Goal: Task Accomplishment & Management: Use online tool/utility

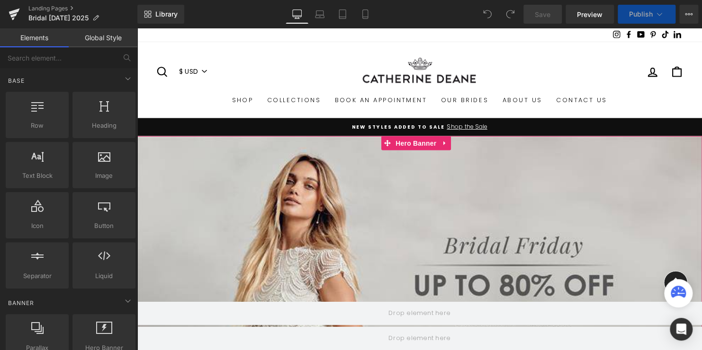
click at [423, 174] on div "Row" at bounding box center [423, 282] width 573 height 289
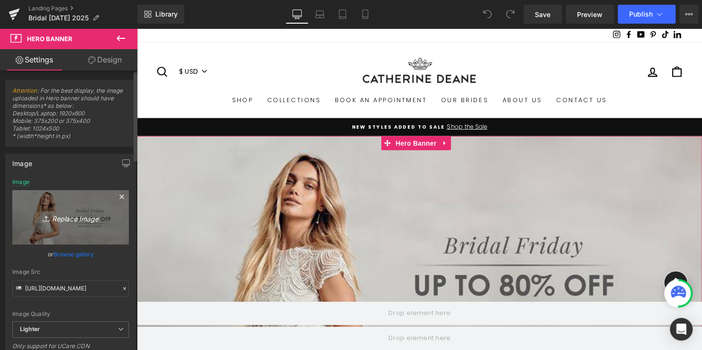
click at [84, 215] on icon "Replace Image" at bounding box center [71, 218] width 76 height 12
type input "C:\fakepath\BD_Lookandfeel 1.jpg"
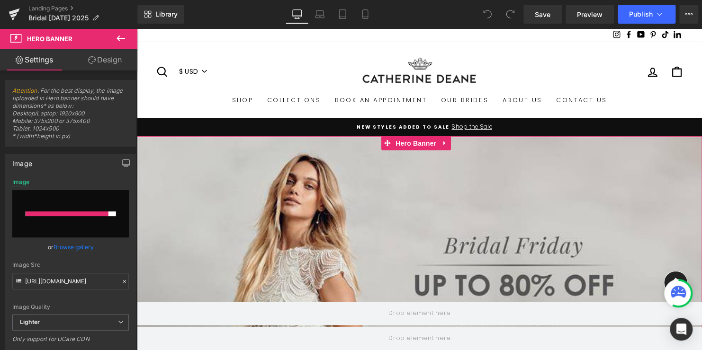
type input "https://ucarecdn.com/d7c24718-d23c-4f00-9b11-b80e26a7a586/-/format/auto/-/previ…"
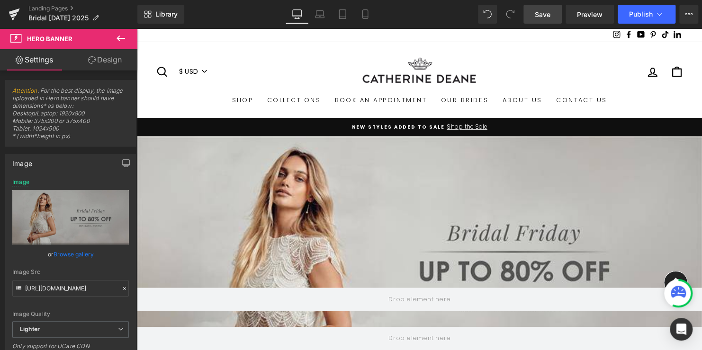
click at [550, 12] on span "Save" at bounding box center [543, 14] width 16 height 10
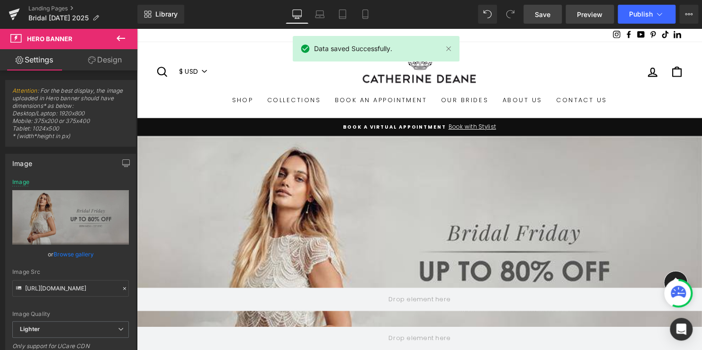
click at [591, 11] on span "Preview" at bounding box center [590, 14] width 26 height 10
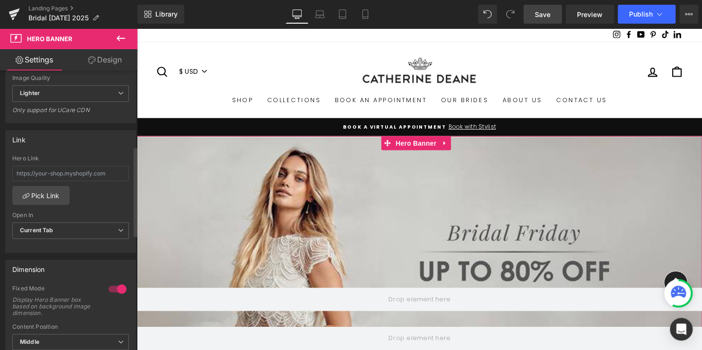
scroll to position [237, 0]
click at [109, 289] on div at bounding box center [117, 288] width 23 height 15
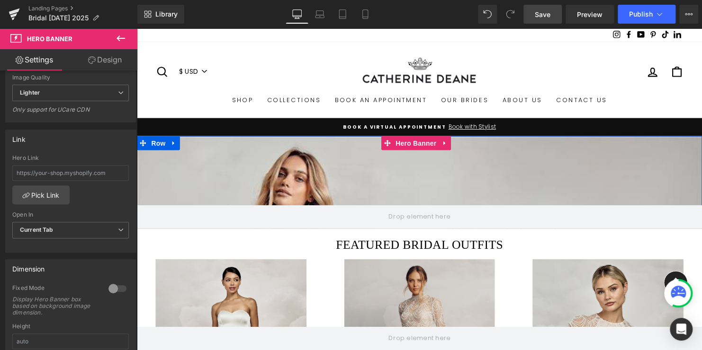
click at [407, 180] on div "Row" at bounding box center [423, 185] width 573 height 94
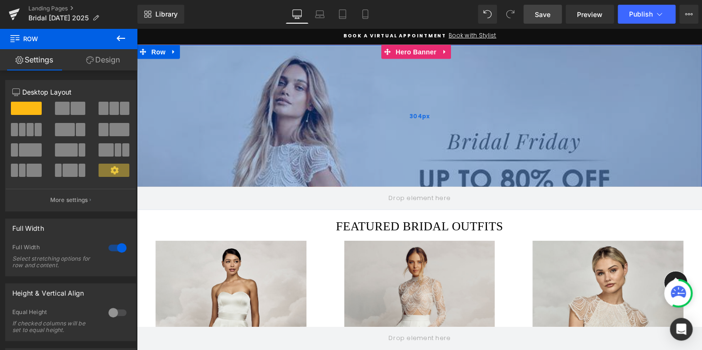
scroll to position [95, 0]
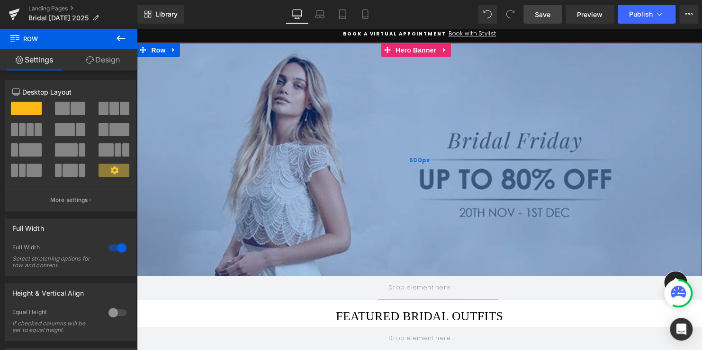
drag, startPoint x: 366, startPoint y: 206, endPoint x: 366, endPoint y: 278, distance: 72.0
click at [366, 278] on div "500px" at bounding box center [423, 161] width 573 height 237
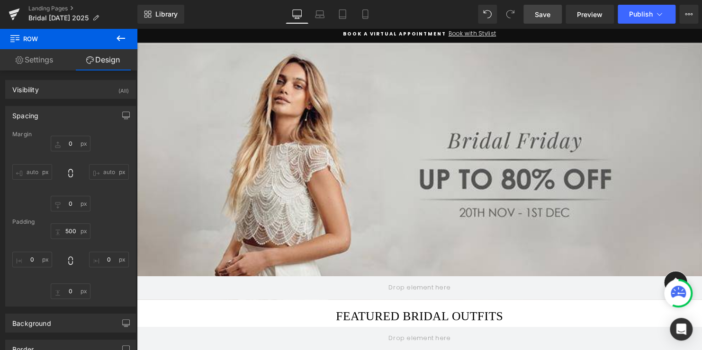
click at [531, 15] on link "Save" at bounding box center [542, 14] width 38 height 19
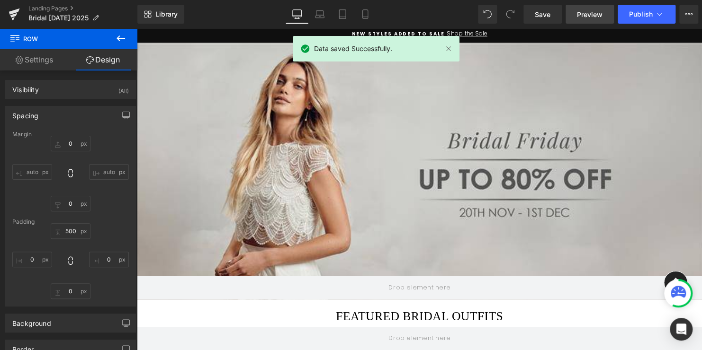
click at [588, 12] on span "Preview" at bounding box center [590, 14] width 26 height 10
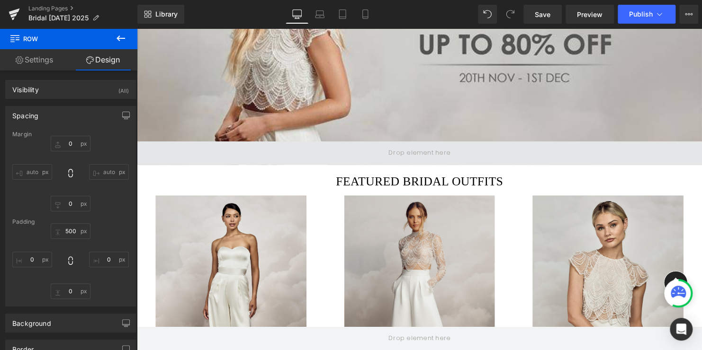
scroll to position [237, 0]
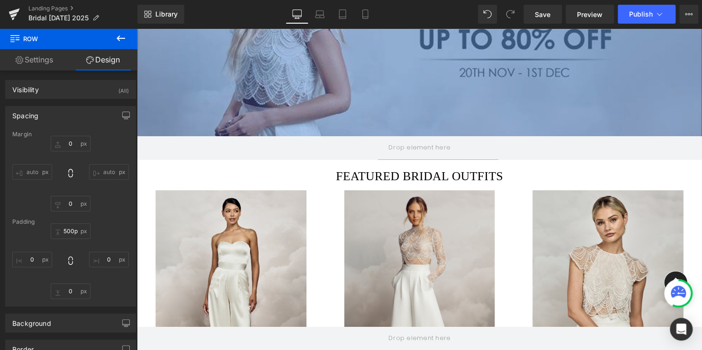
click at [381, 124] on div "500px" at bounding box center [423, 19] width 573 height 237
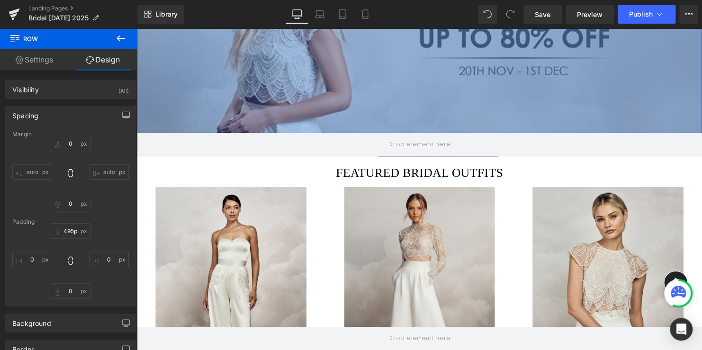
type input "496px"
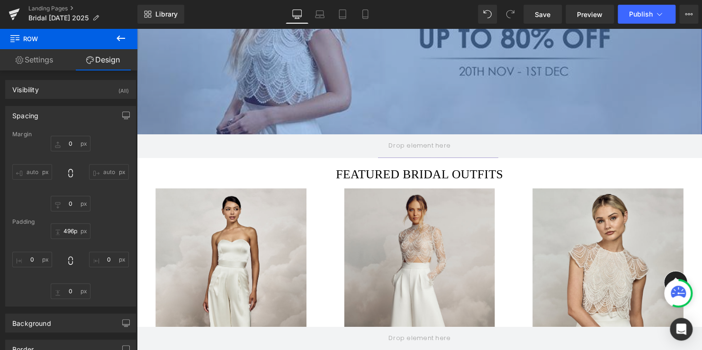
click at [384, 134] on div "496px" at bounding box center [423, 18] width 573 height 235
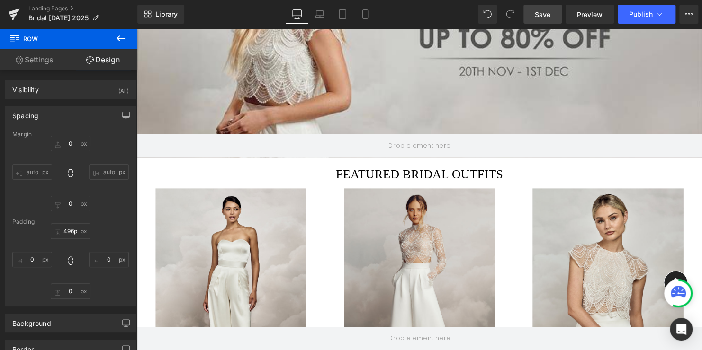
click at [547, 15] on span "Save" at bounding box center [543, 14] width 16 height 10
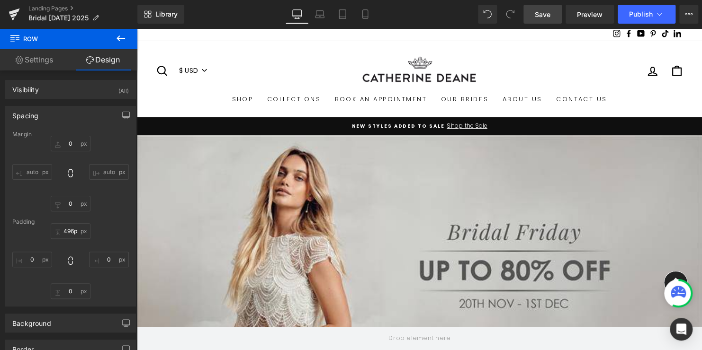
scroll to position [0, 0]
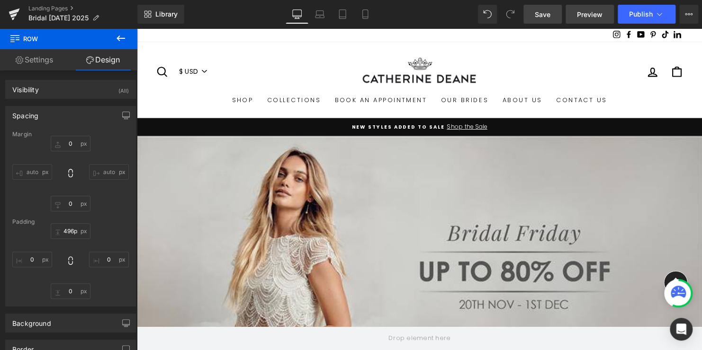
click at [581, 15] on span "Preview" at bounding box center [590, 14] width 26 height 10
click at [588, 17] on span "Preview" at bounding box center [590, 14] width 26 height 10
click at [551, 20] on link "Save" at bounding box center [542, 14] width 38 height 19
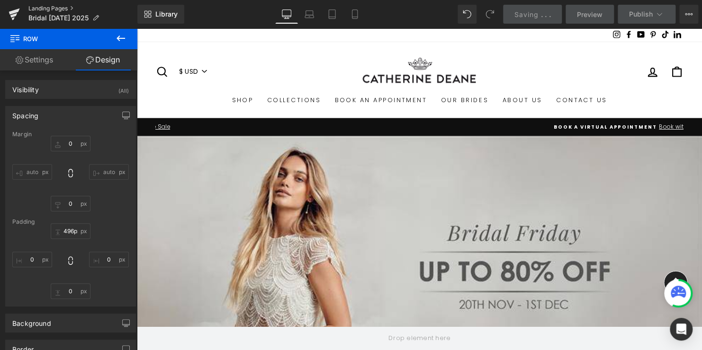
click at [48, 8] on link "Landing Pages" at bounding box center [82, 9] width 109 height 8
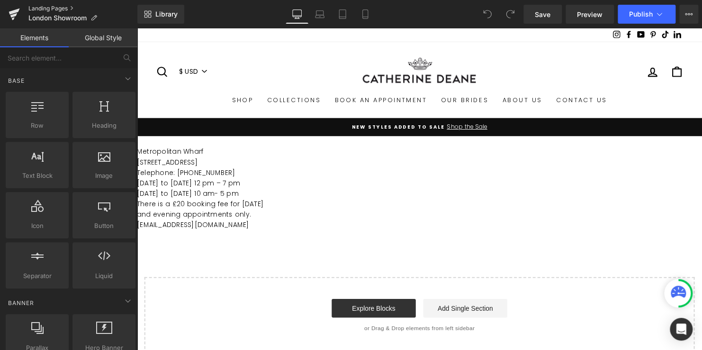
click at [40, 9] on link "Landing Pages" at bounding box center [82, 9] width 109 height 8
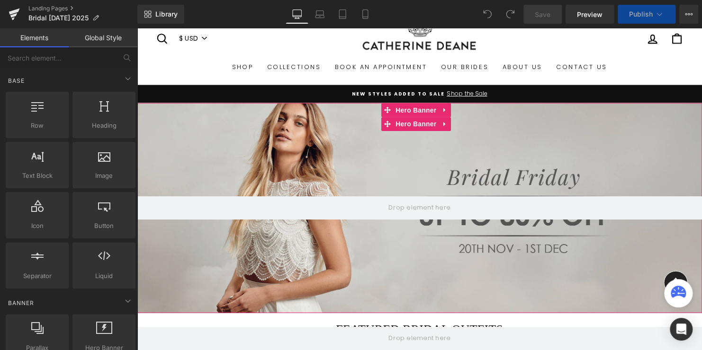
scroll to position [47, 0]
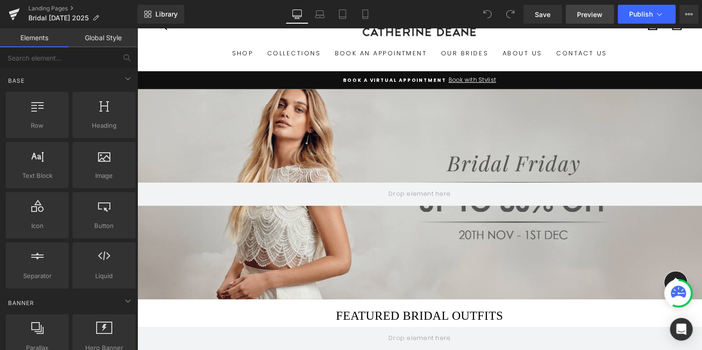
click at [588, 15] on span "Preview" at bounding box center [590, 14] width 26 height 10
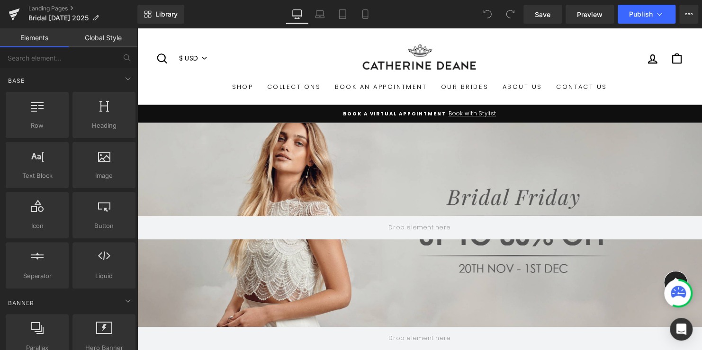
scroll to position [0, 0]
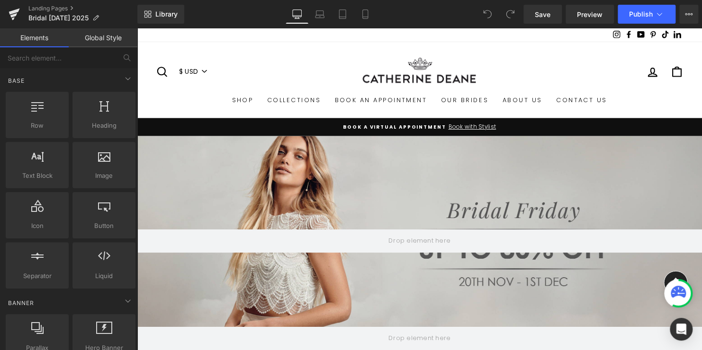
drag, startPoint x: 403, startPoint y: 152, endPoint x: 388, endPoint y: 164, distance: 18.5
click at [403, 152] on div "Hero Banner 200px" at bounding box center [423, 244] width 573 height 213
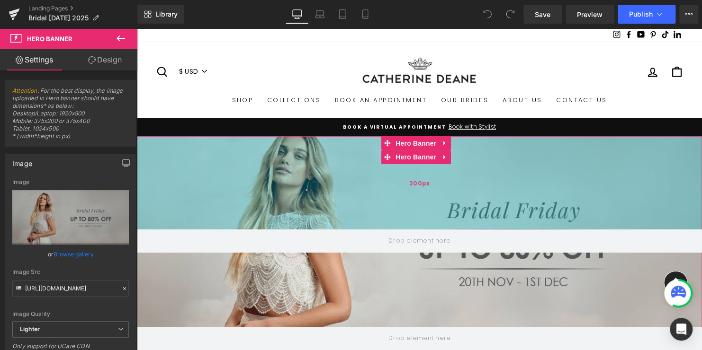
click at [409, 167] on div "200px" at bounding box center [423, 185] width 573 height 95
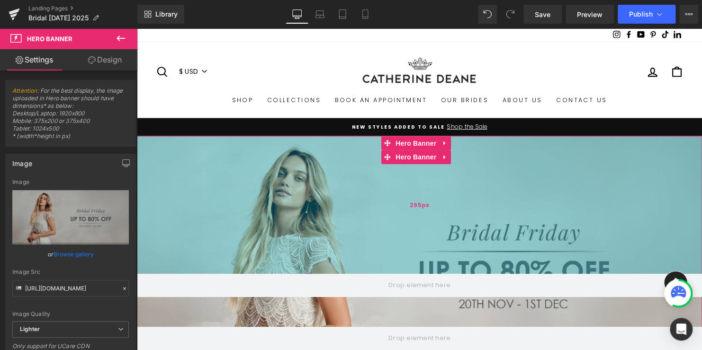
drag, startPoint x: 352, startPoint y: 139, endPoint x: 356, endPoint y: 184, distance: 45.1
click at [356, 184] on div "295px" at bounding box center [423, 208] width 573 height 140
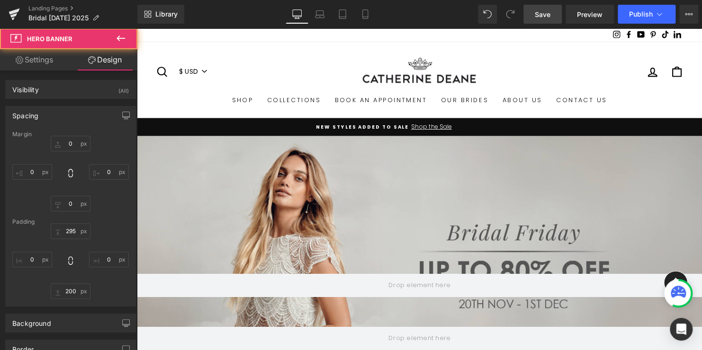
click at [538, 23] on link "Save" at bounding box center [542, 14] width 38 height 19
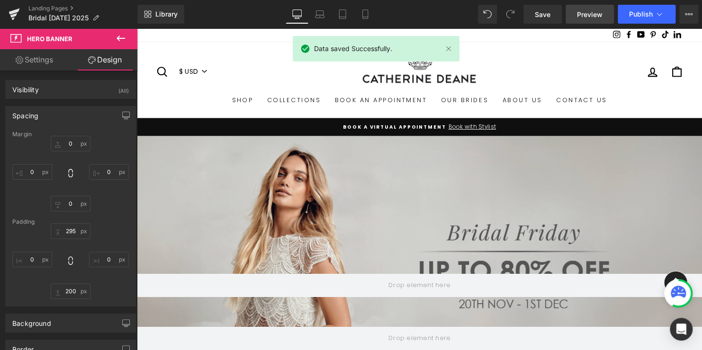
click at [588, 13] on span "Preview" at bounding box center [590, 14] width 26 height 10
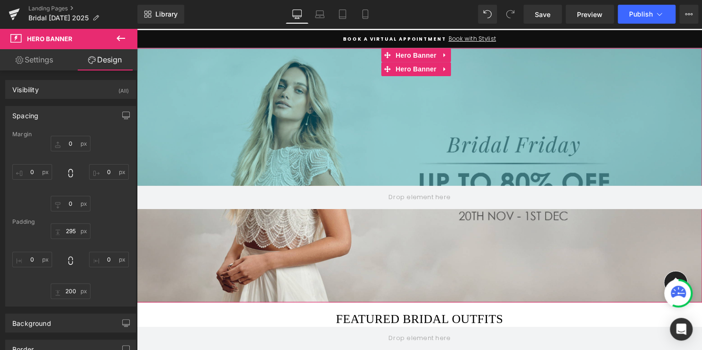
scroll to position [95, 0]
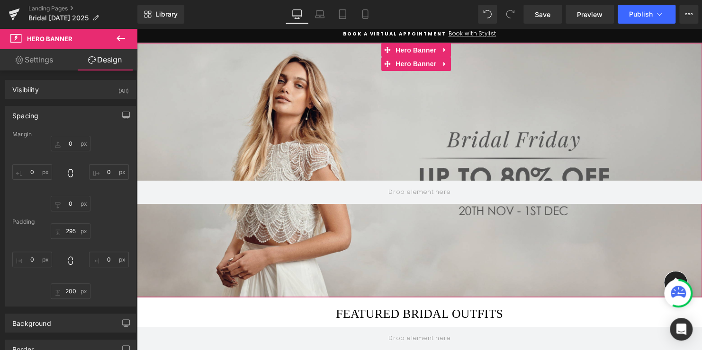
click at [386, 238] on div at bounding box center [423, 172] width 573 height 258
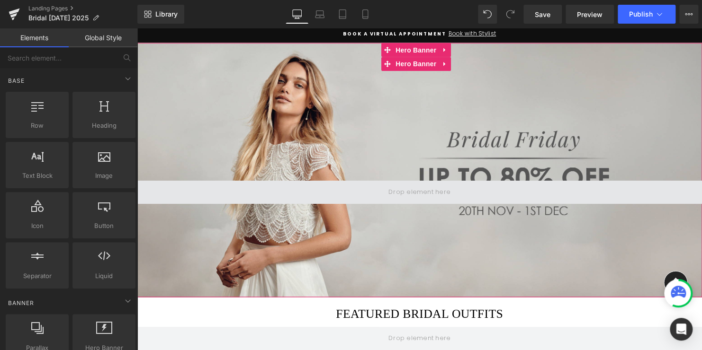
click at [432, 189] on span at bounding box center [424, 195] width 70 height 15
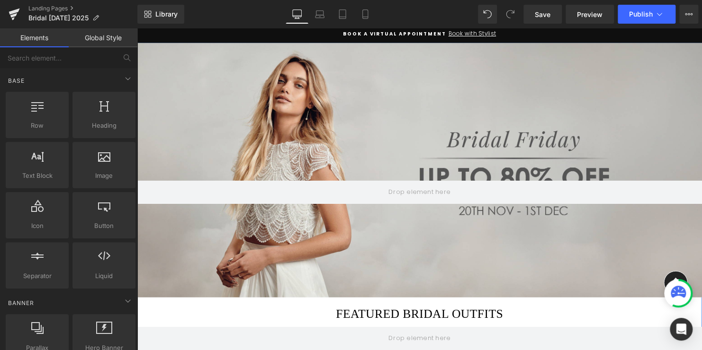
click at [409, 302] on div "Featured bridal outfits Heading Row" at bounding box center [423, 315] width 568 height 29
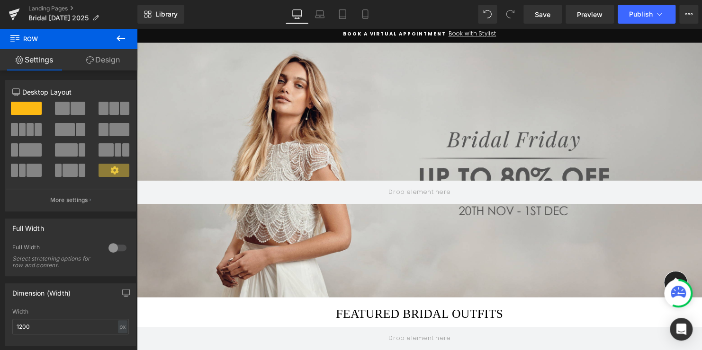
click at [13, 39] on icon at bounding box center [14, 37] width 9 height 9
click at [125, 38] on icon at bounding box center [120, 39] width 9 height 6
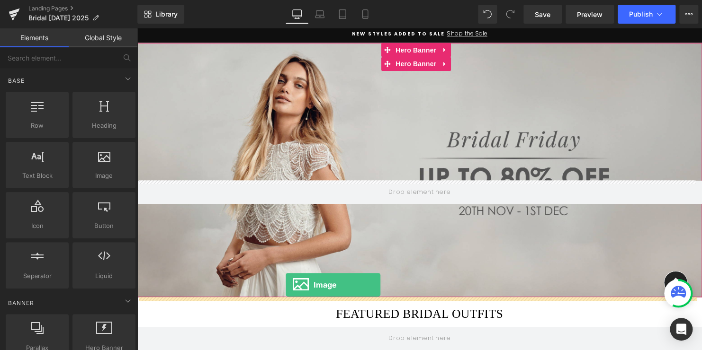
drag, startPoint x: 237, startPoint y: 176, endPoint x: 288, endPoint y: 289, distance: 123.8
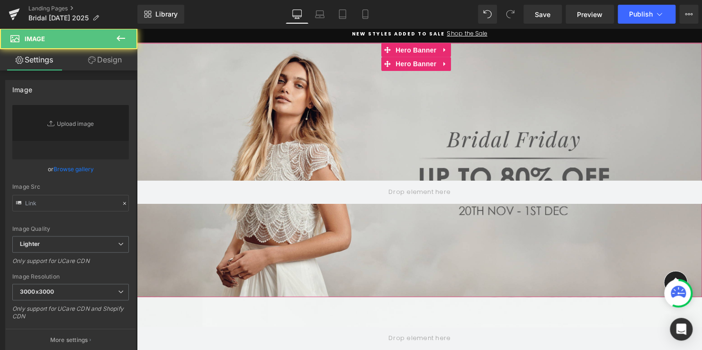
type input "//d1um8515vdn9kb.cloudfront.net/images/parallax.jpg"
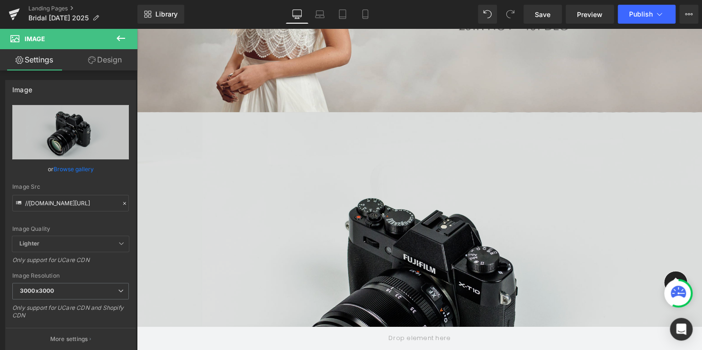
scroll to position [284, 0]
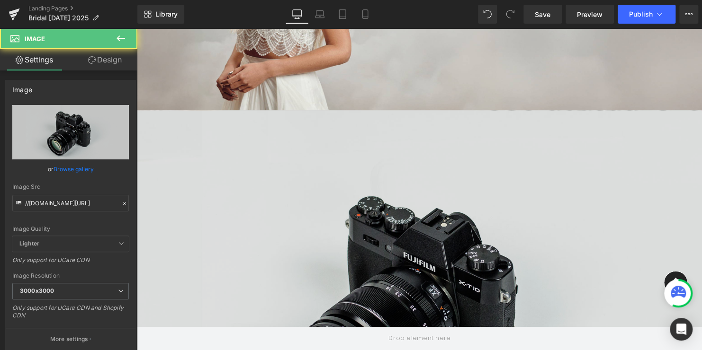
click at [377, 216] on img at bounding box center [423, 302] width 573 height 380
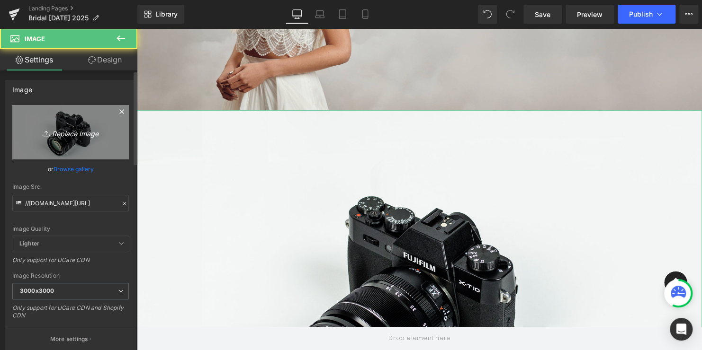
click at [70, 135] on icon "Replace Image" at bounding box center [71, 132] width 76 height 12
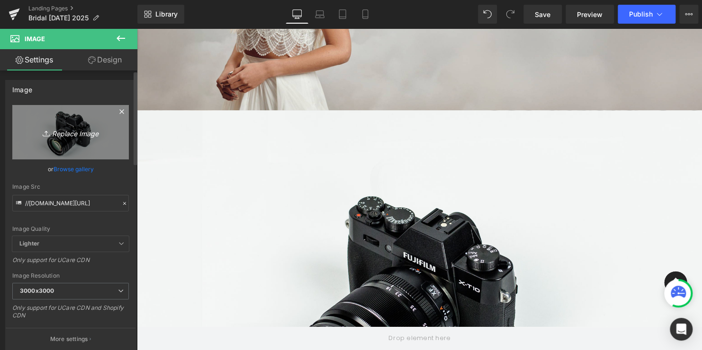
type input "C:\fakepath\BD_Lookandfeel 1.jpg"
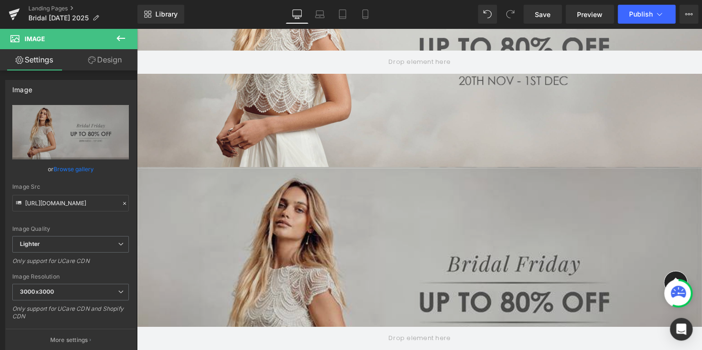
scroll to position [237, 0]
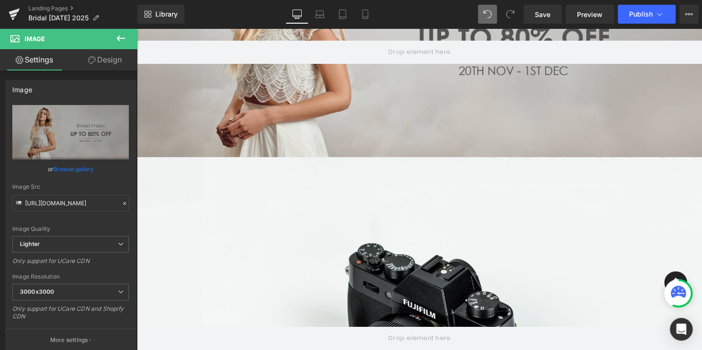
type input "//d1um8515vdn9kb.cloudfront.net/images/parallax.jpg"
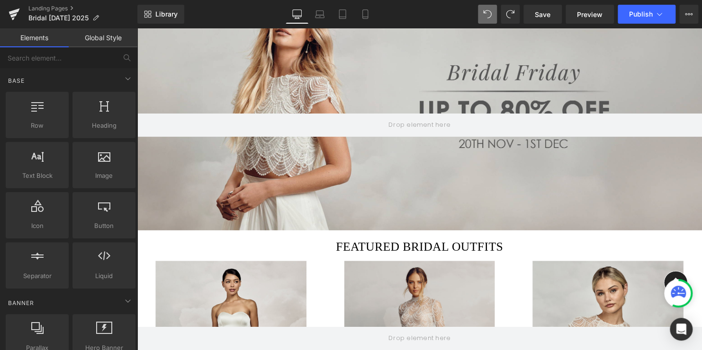
scroll to position [85, 0]
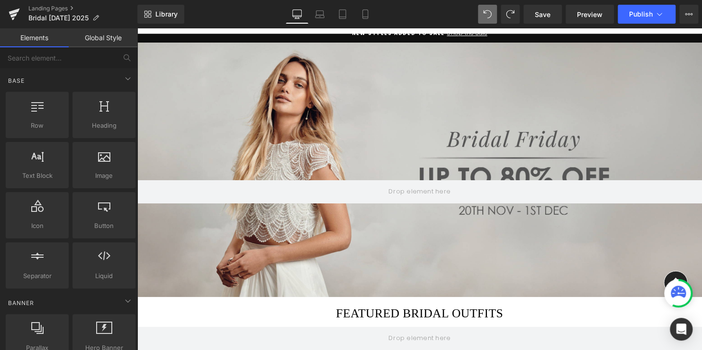
click at [366, 232] on div at bounding box center [423, 172] width 573 height 258
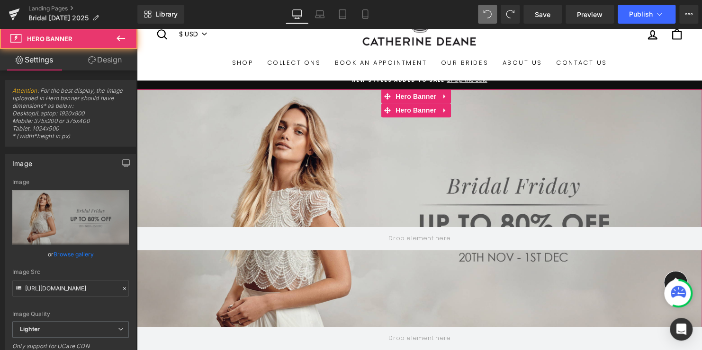
scroll to position [0, 0]
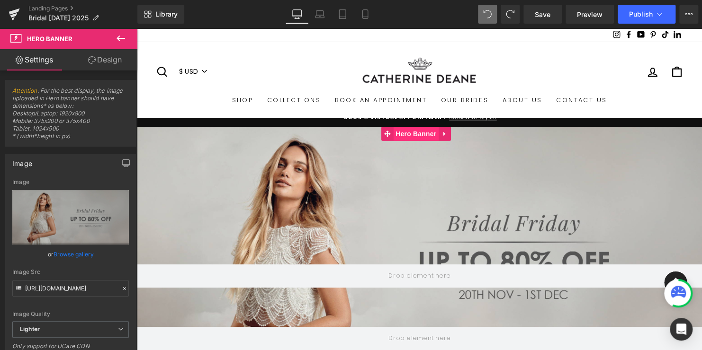
click at [420, 136] on span "Hero Banner" at bounding box center [420, 135] width 46 height 14
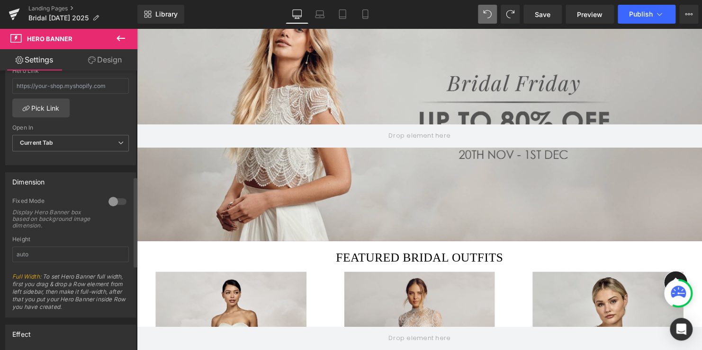
scroll to position [331, 0]
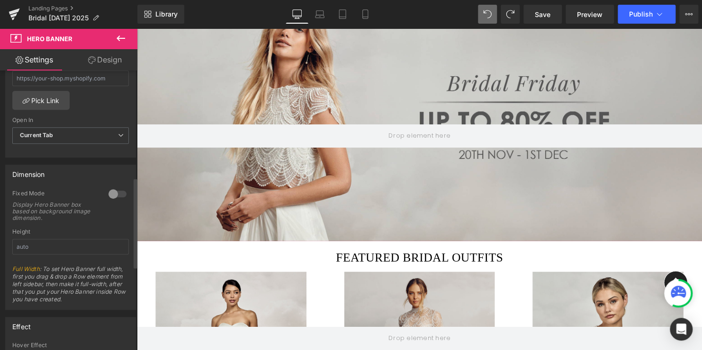
click at [116, 191] on div at bounding box center [117, 194] width 23 height 15
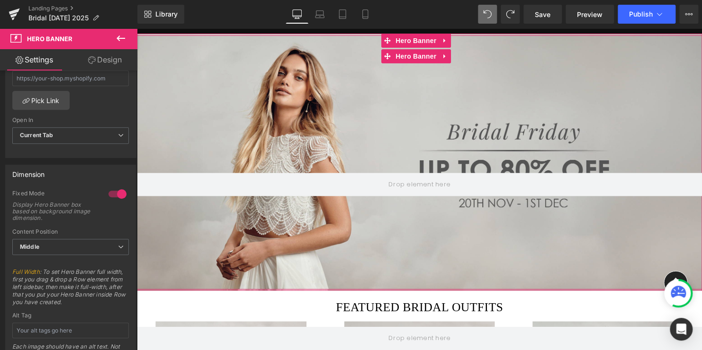
scroll to position [47, 0]
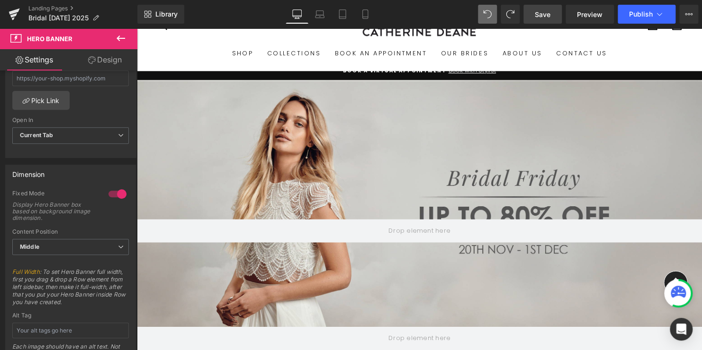
click at [551, 14] on link "Save" at bounding box center [542, 14] width 38 height 19
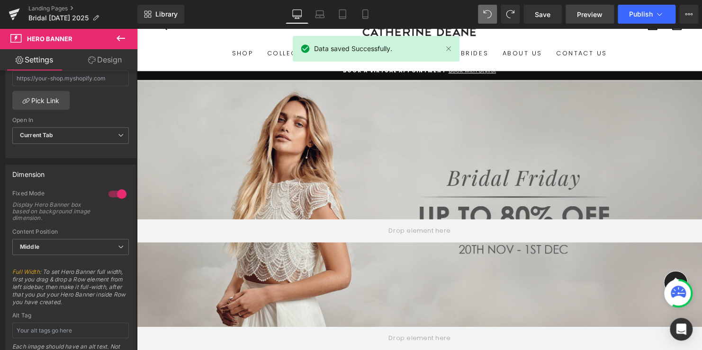
click at [584, 13] on span "Preview" at bounding box center [590, 14] width 26 height 10
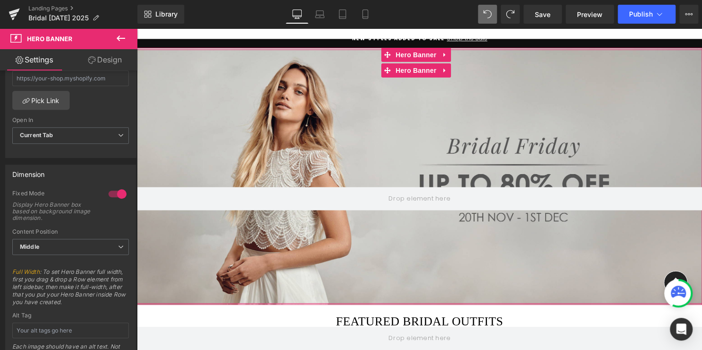
scroll to position [95, 0]
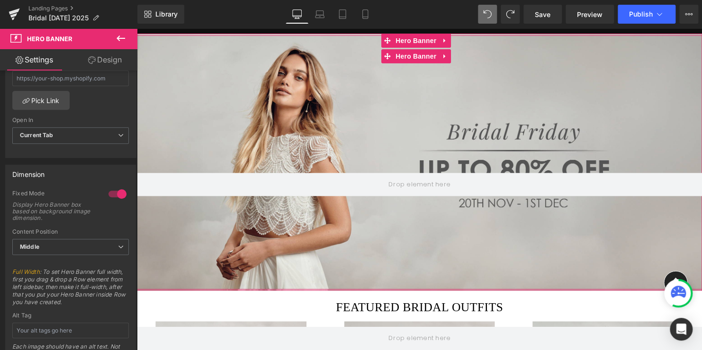
click at [325, 280] on div at bounding box center [423, 164] width 573 height 258
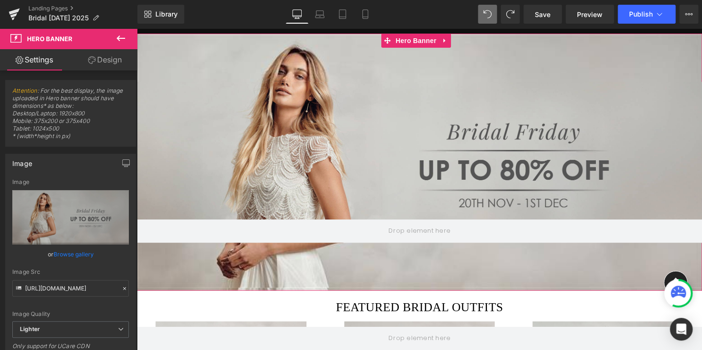
drag, startPoint x: 409, startPoint y: 289, endPoint x: 401, endPoint y: 281, distance: 12.1
click at [401, 281] on div "Hero Banner 295px" at bounding box center [423, 164] width 573 height 261
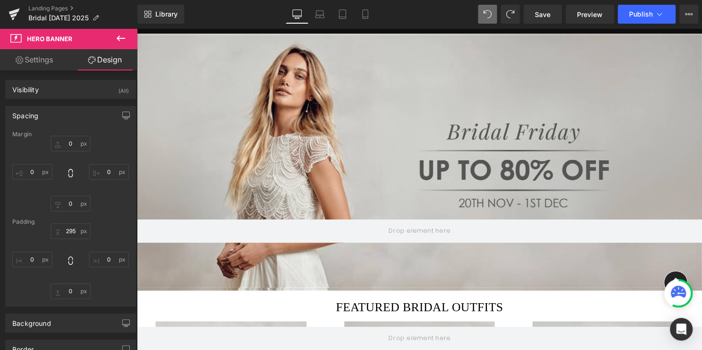
type input "0"
type input "295"
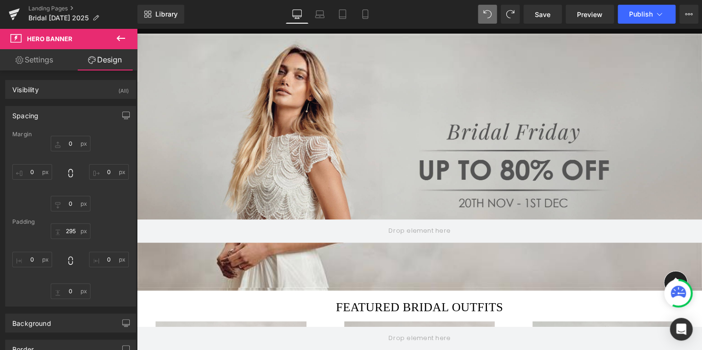
type input "0"
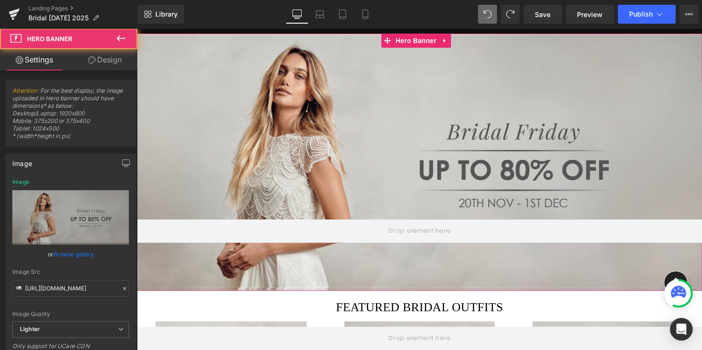
drag, startPoint x: 341, startPoint y: 290, endPoint x: 341, endPoint y: 275, distance: 15.6
click at [341, 275] on div "Hero Banner 295px" at bounding box center [423, 164] width 573 height 261
click at [331, 285] on div "Hero Banner 295px" at bounding box center [423, 164] width 573 height 261
click at [337, 259] on div "Hero Banner 295px" at bounding box center [423, 164] width 573 height 261
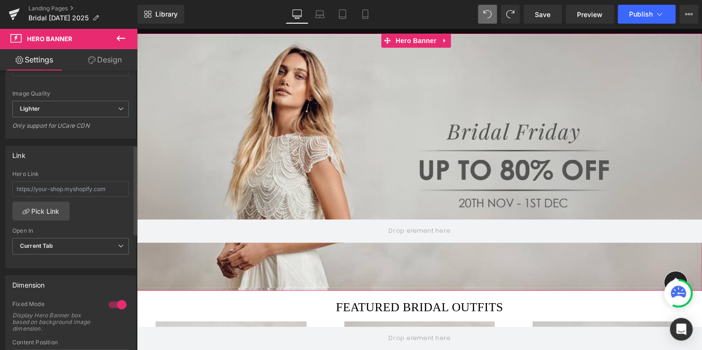
scroll to position [237, 0]
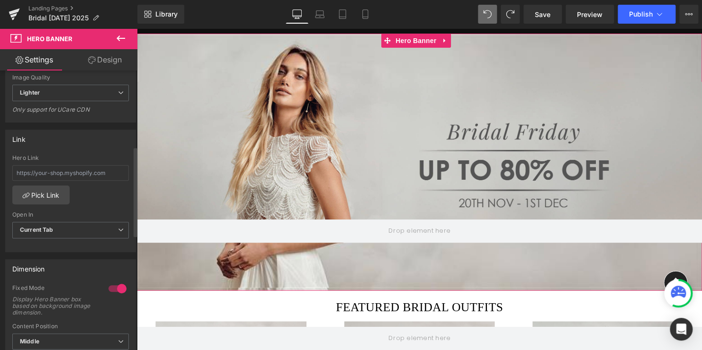
click at [110, 288] on div at bounding box center [117, 288] width 23 height 15
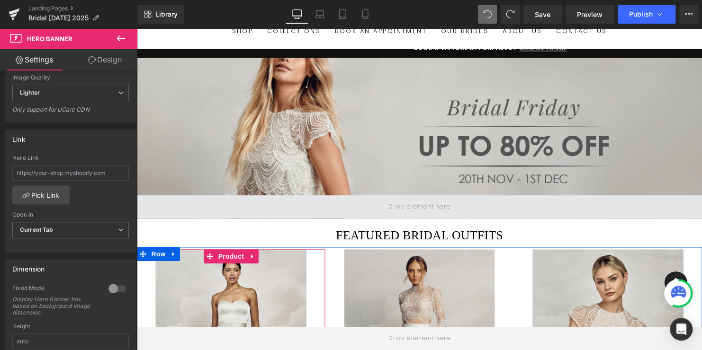
scroll to position [47, 0]
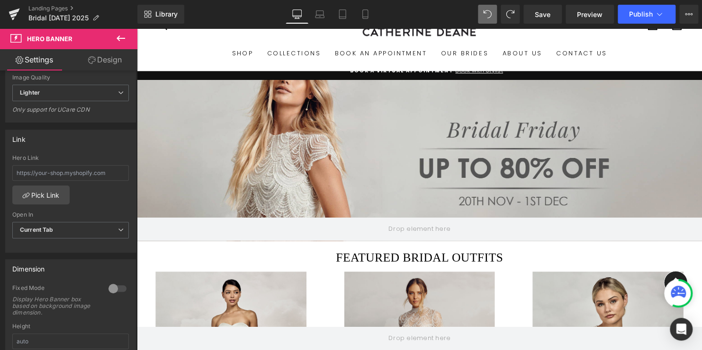
click at [342, 197] on div at bounding box center [423, 162] width 573 height 163
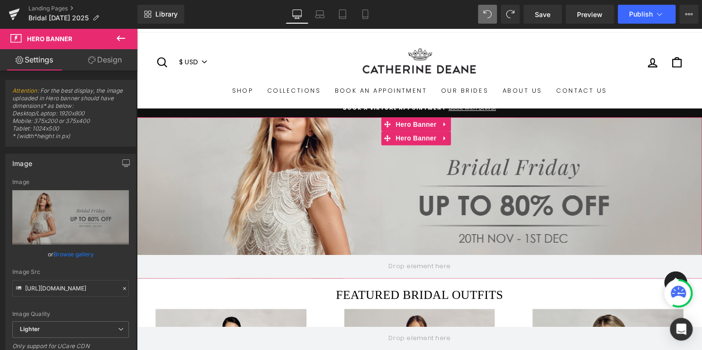
scroll to position [0, 0]
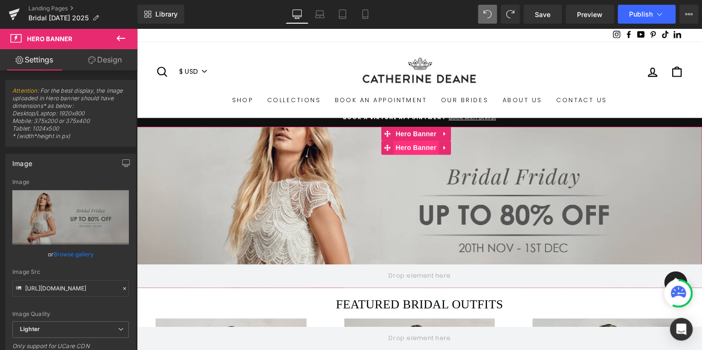
click at [415, 151] on span "Hero Banner" at bounding box center [420, 150] width 46 height 14
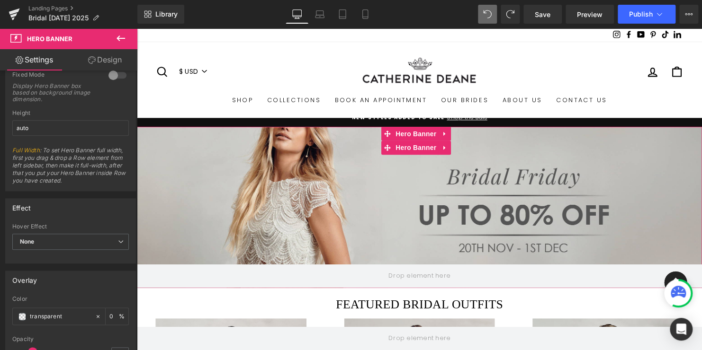
click at [369, 226] on div at bounding box center [423, 209] width 573 height 163
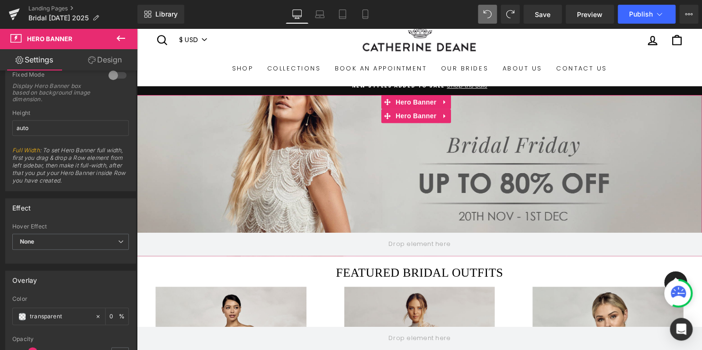
scroll to position [47, 0]
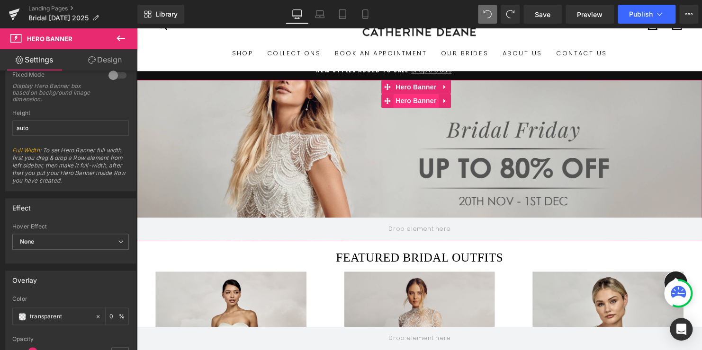
click at [421, 101] on span "Hero Banner" at bounding box center [420, 102] width 46 height 14
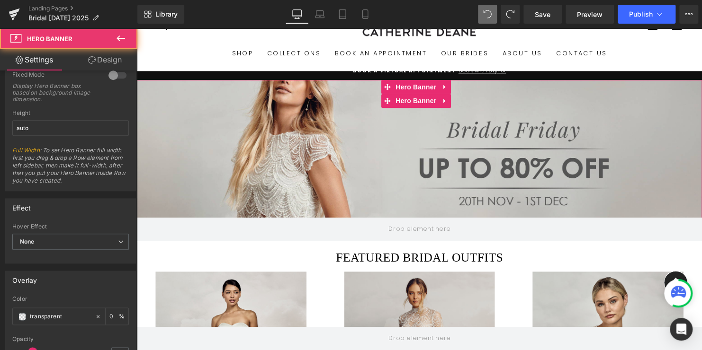
click at [360, 146] on div at bounding box center [423, 162] width 573 height 163
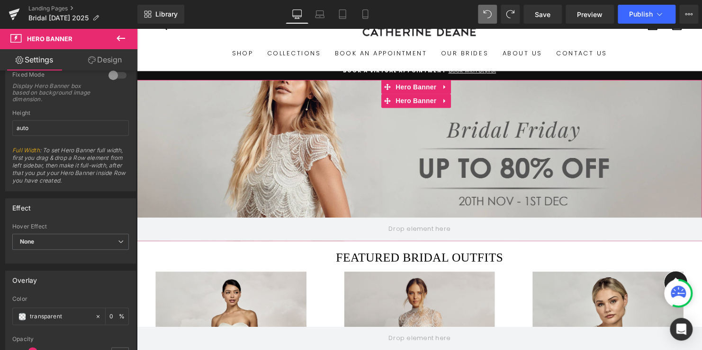
click at [351, 218] on div at bounding box center [423, 162] width 573 height 163
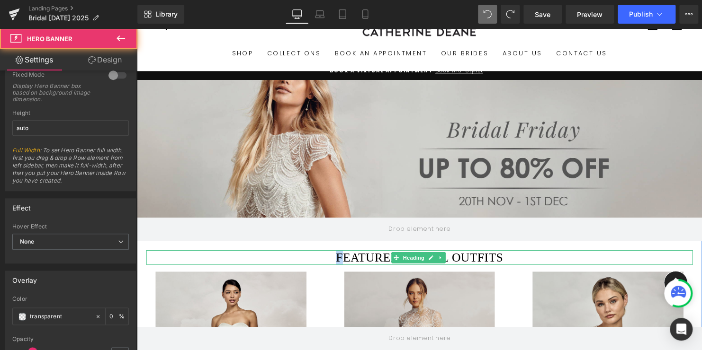
drag, startPoint x: 345, startPoint y: 242, endPoint x: 344, endPoint y: 263, distance: 20.4
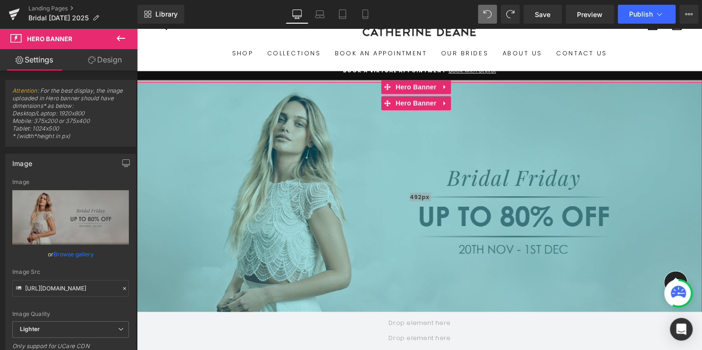
drag, startPoint x: 389, startPoint y: 129, endPoint x: 382, endPoint y: 223, distance: 93.6
click at [382, 223] on div "492px" at bounding box center [423, 199] width 573 height 233
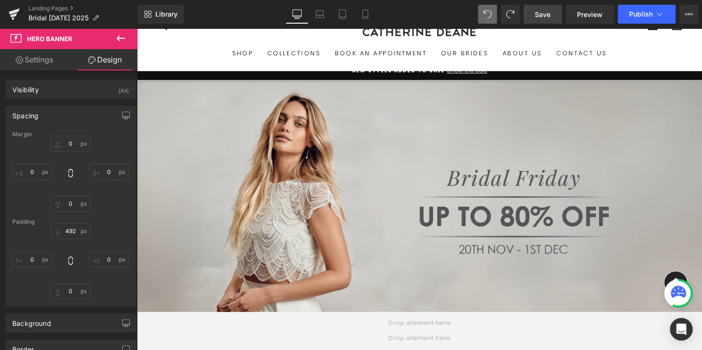
click at [540, 12] on span "Save" at bounding box center [543, 14] width 16 height 10
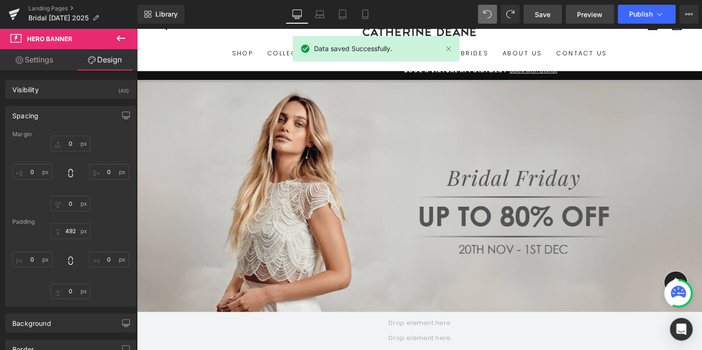
click at [585, 12] on span "Preview" at bounding box center [590, 14] width 26 height 10
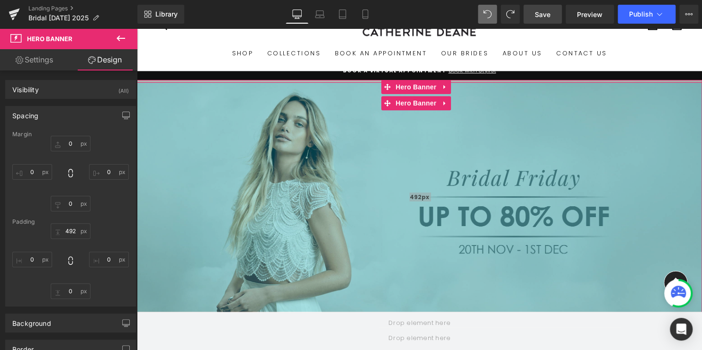
click at [374, 233] on div "492px" at bounding box center [423, 199] width 573 height 233
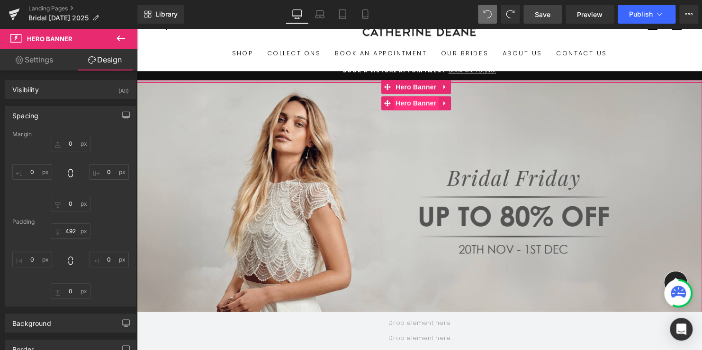
click at [418, 103] on span "Hero Banner" at bounding box center [420, 105] width 46 height 14
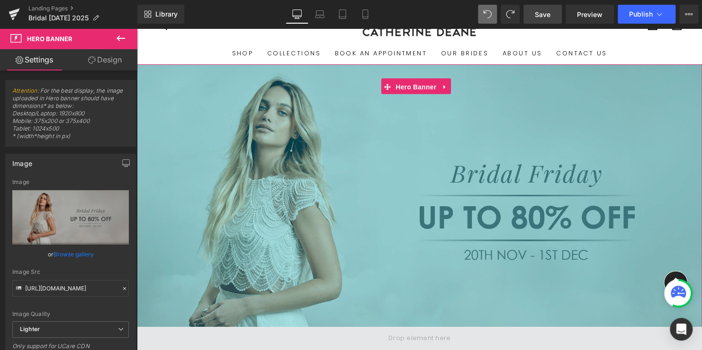
drag, startPoint x: 385, startPoint y: 309, endPoint x: 374, endPoint y: 346, distance: 38.1
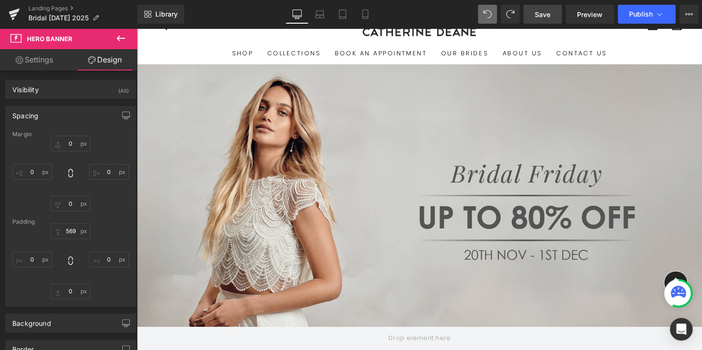
click at [545, 16] on span "Save" at bounding box center [543, 14] width 16 height 10
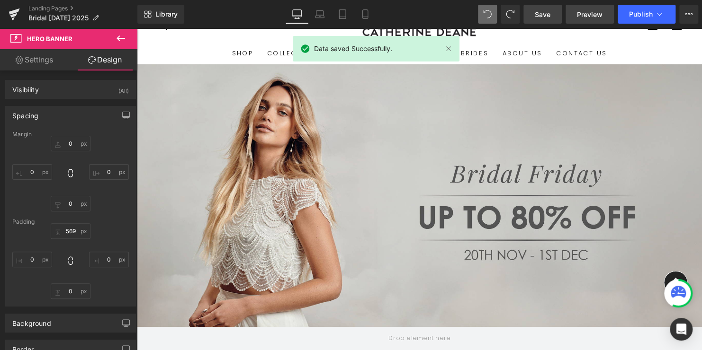
click at [581, 15] on span "Preview" at bounding box center [590, 14] width 26 height 10
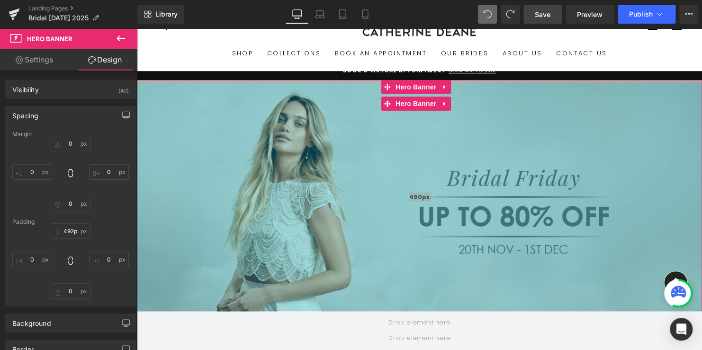
type input "493px"
drag, startPoint x: 349, startPoint y: 329, endPoint x: 345, endPoint y: 293, distance: 36.3
click at [345, 293] on div "493px" at bounding box center [423, 199] width 573 height 233
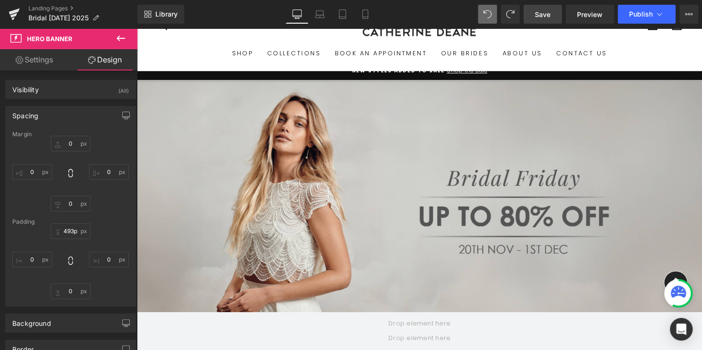
click at [540, 12] on span "Save" at bounding box center [543, 14] width 16 height 10
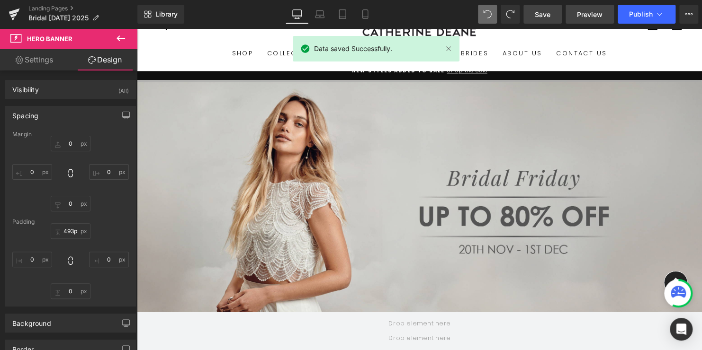
click at [583, 18] on span "Preview" at bounding box center [590, 14] width 26 height 10
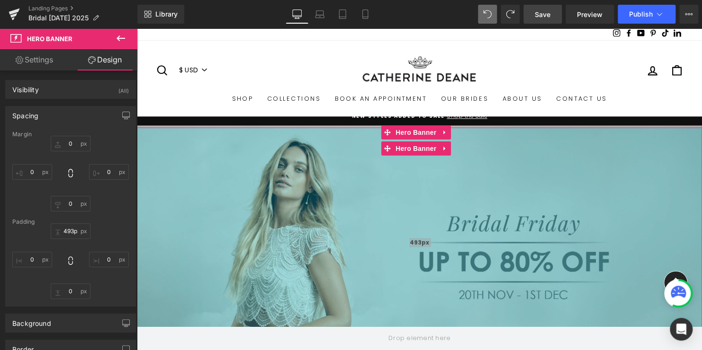
scroll to position [0, 0]
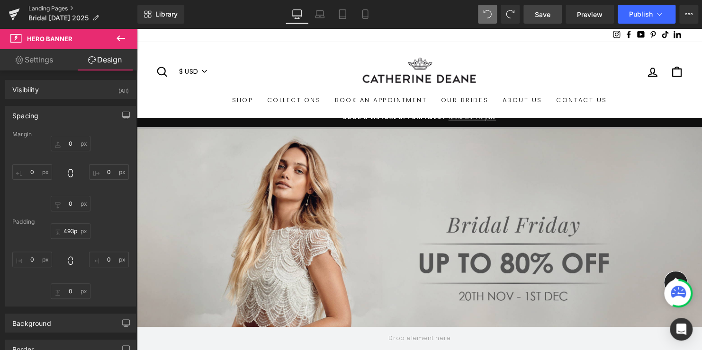
click at [59, 10] on link "Landing Pages" at bounding box center [82, 9] width 109 height 8
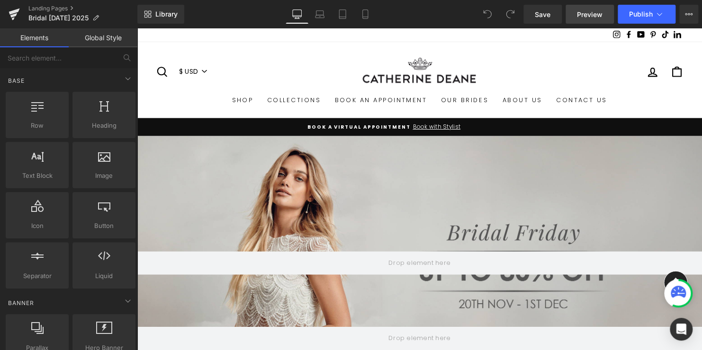
click at [596, 16] on span "Preview" at bounding box center [590, 14] width 26 height 10
click at [588, 15] on span "Preview" at bounding box center [590, 14] width 26 height 10
click at [54, 8] on link "Landing Pages" at bounding box center [82, 9] width 109 height 8
